Goal: Find specific fact: Find specific fact

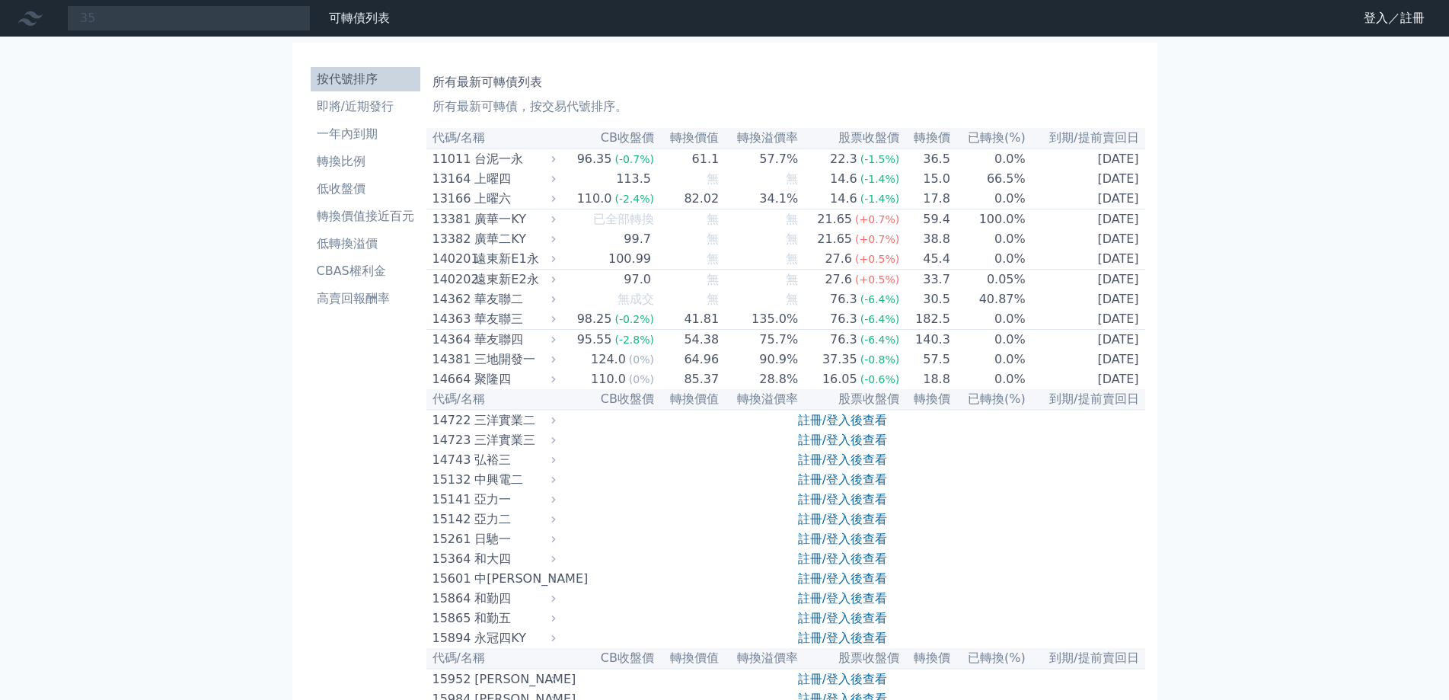
type input "3"
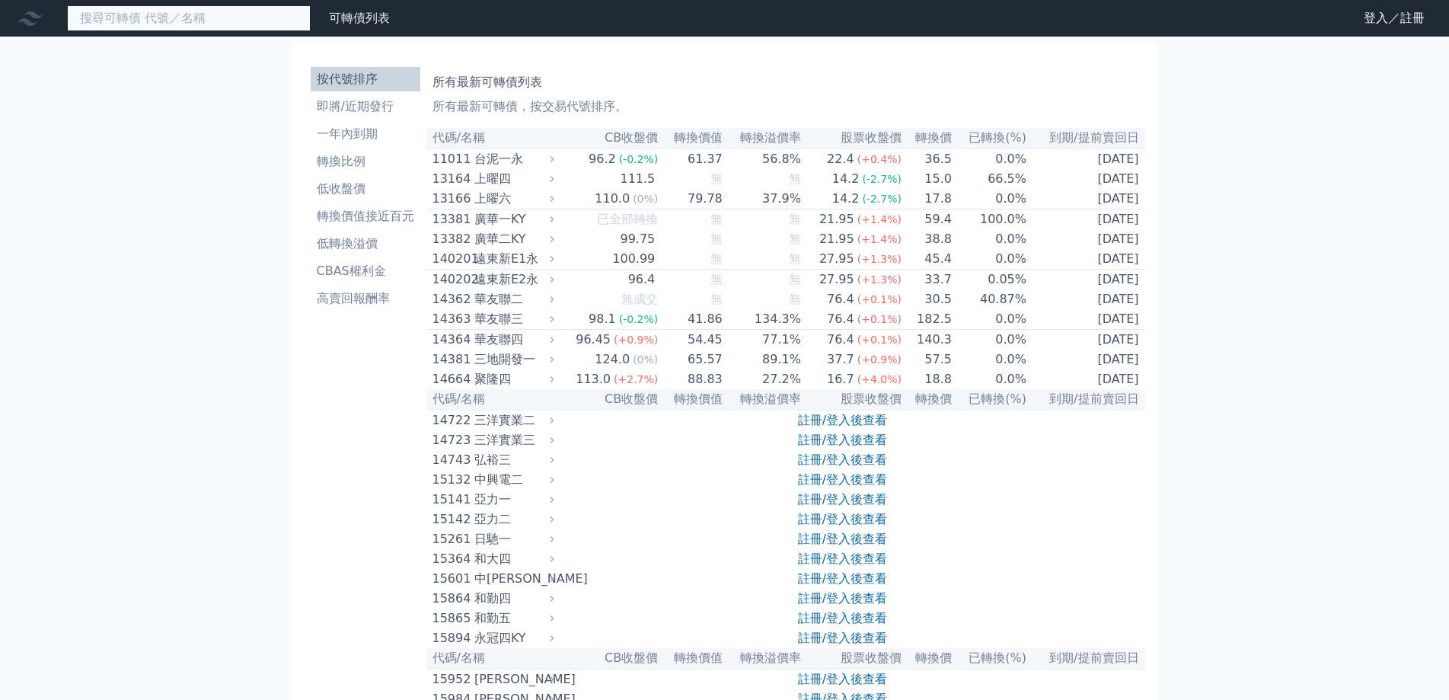
click at [165, 21] on input at bounding box center [189, 18] width 244 height 26
type input "64873"
click at [510, 158] on div "台泥一永" at bounding box center [512, 159] width 77 height 18
click at [484, 161] on div "台泥一永" at bounding box center [512, 159] width 77 height 18
